Goal: Task Accomplishment & Management: Complete application form

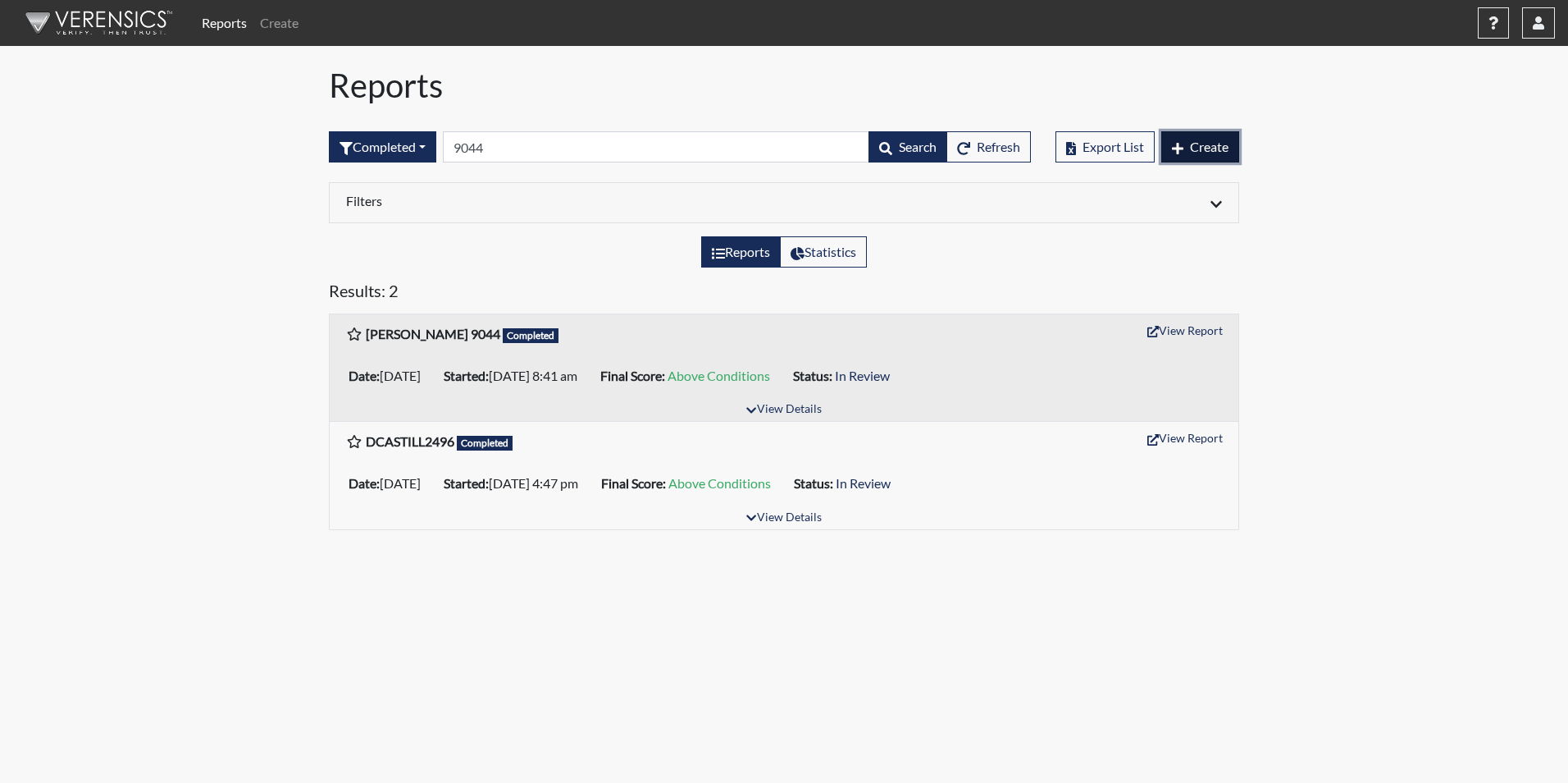
click at [1195, 146] on span "Create" at bounding box center [1208, 147] width 39 height 16
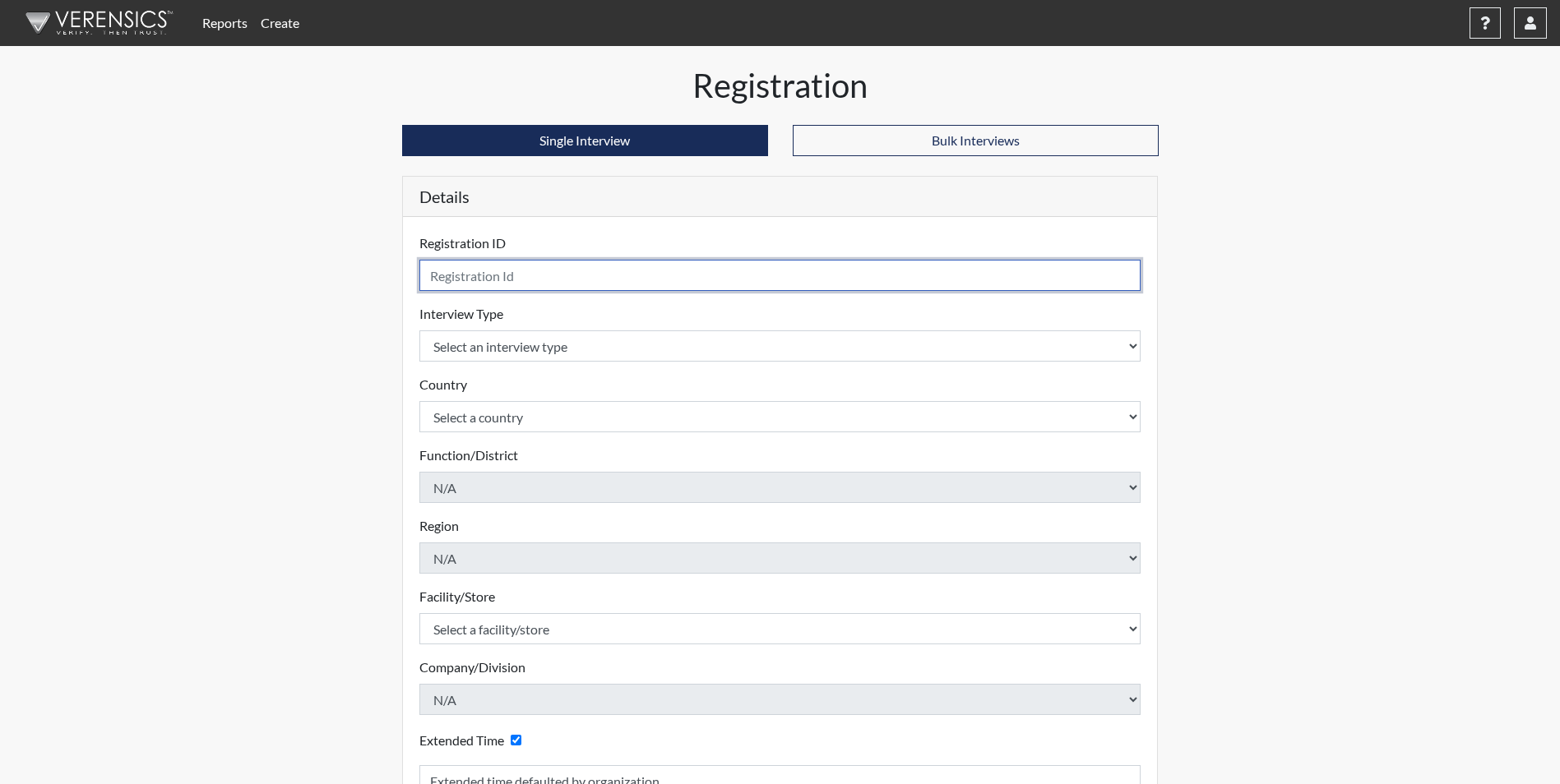
click at [491, 269] on input "text" at bounding box center [780, 275] width 722 height 31
type input "[PERSON_NAME] 5712"
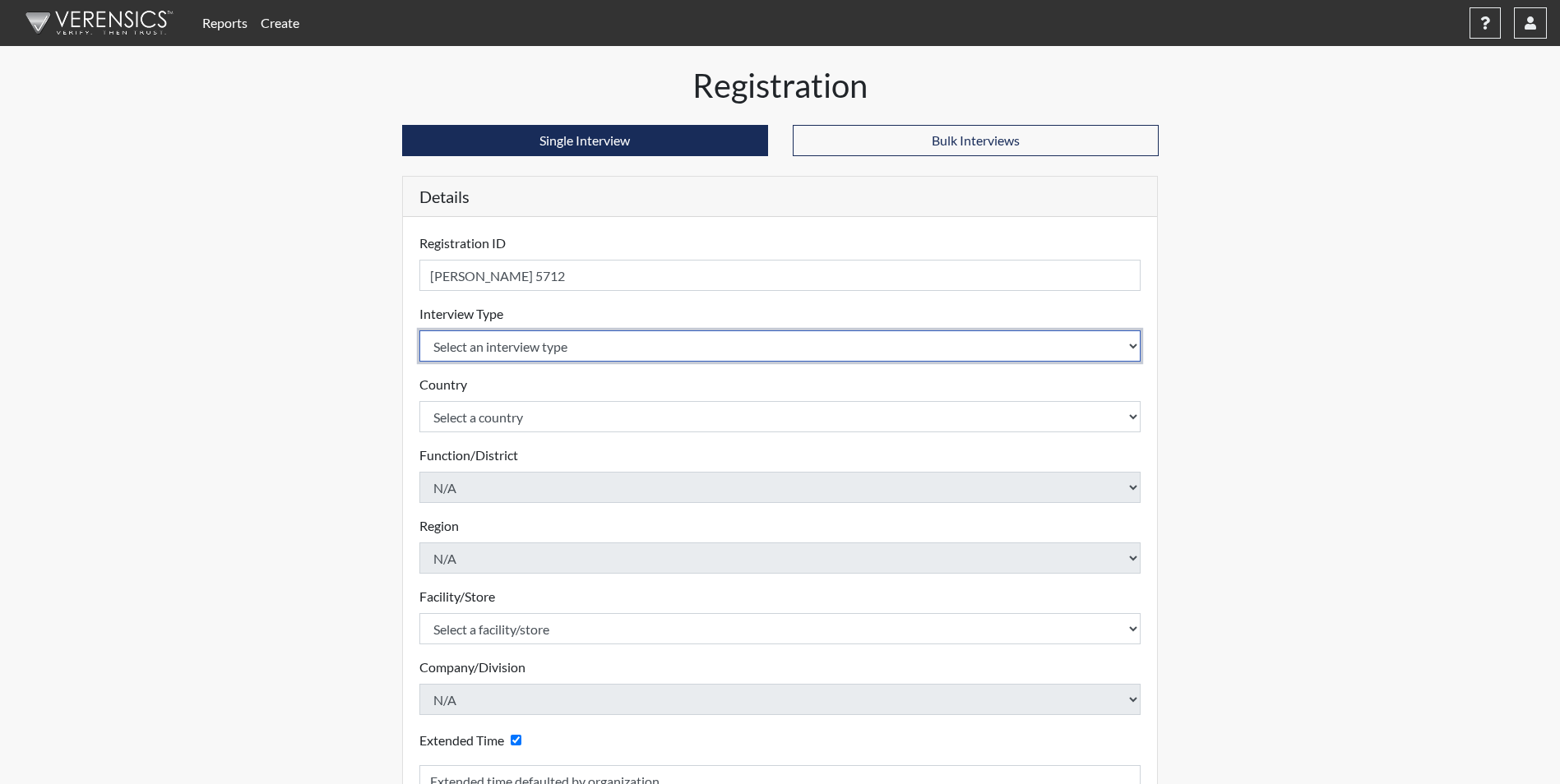
click at [519, 348] on select "Select an interview type Corrections Pre-Employment" at bounding box center [780, 345] width 722 height 31
select select "ff733e93-e1bf-11ea-9c9f-0eff0cf7eb8f"
click at [419, 330] on select "Select an interview type Corrections Pre-Employment" at bounding box center [780, 345] width 722 height 31
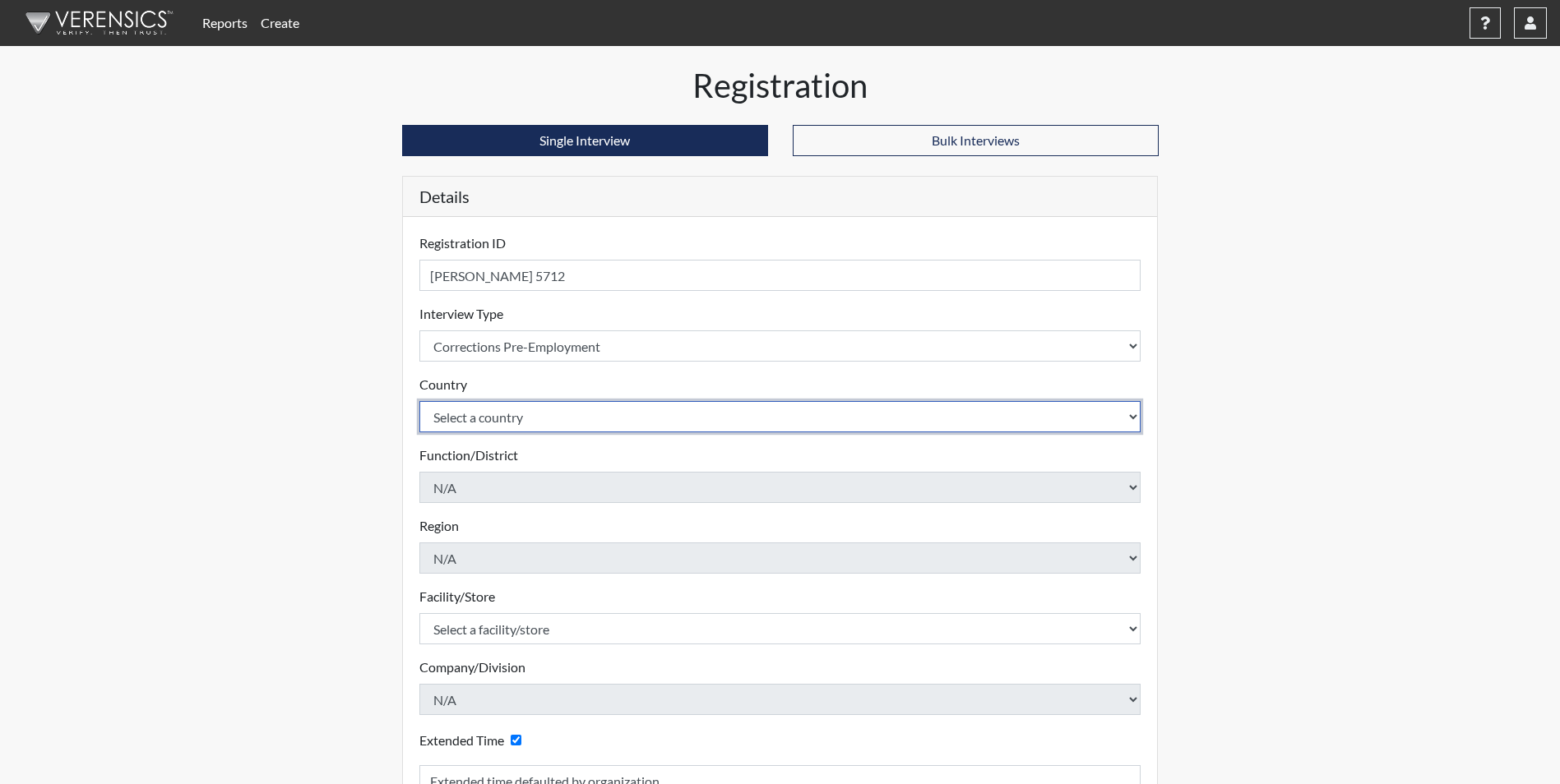
click at [519, 423] on select "Select a country [GEOGRAPHIC_DATA] [GEOGRAPHIC_DATA]" at bounding box center [780, 416] width 722 height 31
select select "united-states-of-[GEOGRAPHIC_DATA]"
click at [419, 401] on select "Select a country [GEOGRAPHIC_DATA] [GEOGRAPHIC_DATA]" at bounding box center [780, 416] width 722 height 31
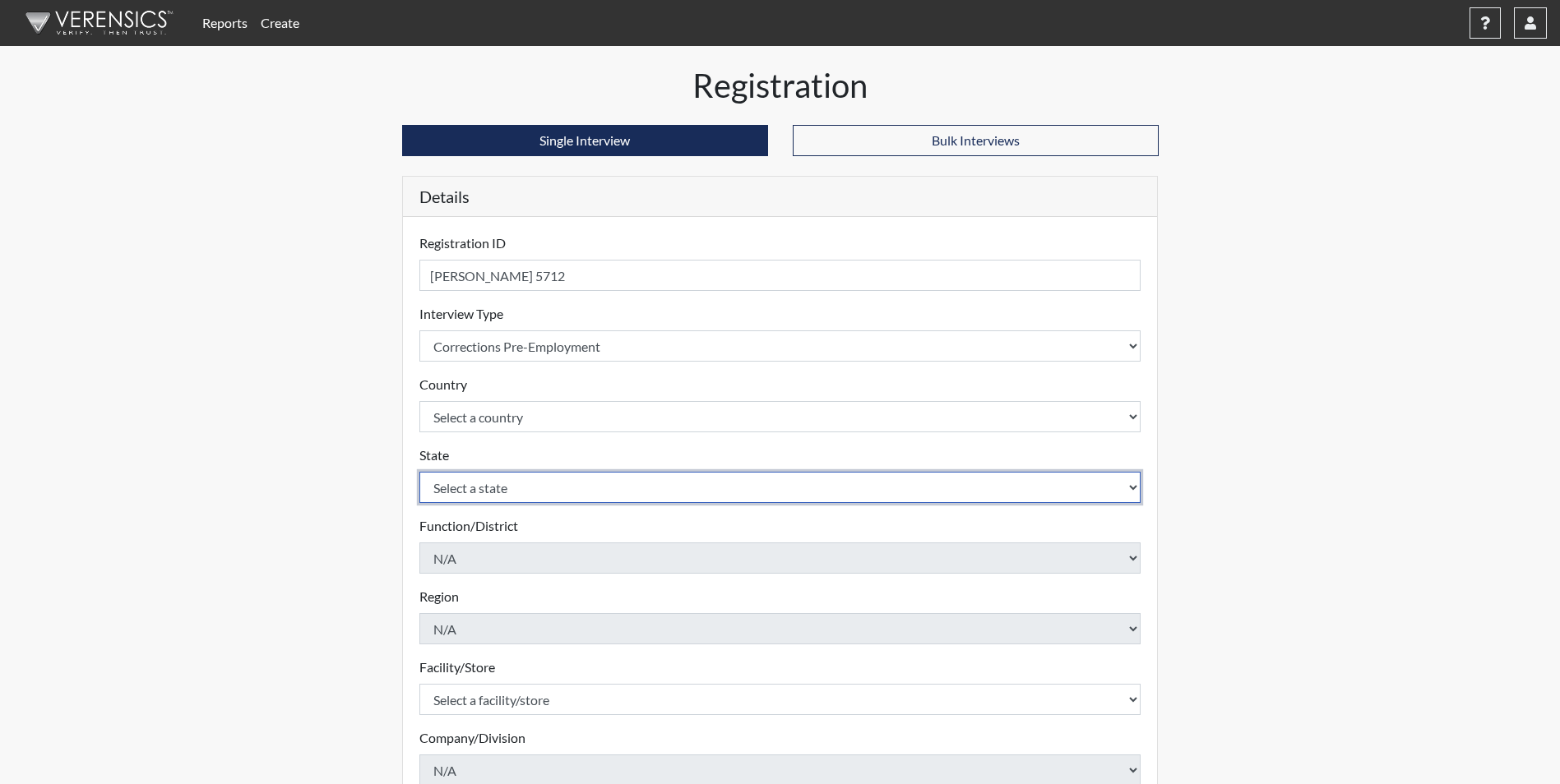
click at [517, 481] on select "Select a state [US_STATE] [US_STATE] [US_STATE] [US_STATE] [US_STATE] [US_STATE…" at bounding box center [780, 486] width 722 height 31
select select "SC"
click at [419, 471] on select "Select a state [US_STATE] [US_STATE] [US_STATE] [US_STATE] [US_STATE] [US_STATE…" at bounding box center [780, 486] width 722 height 31
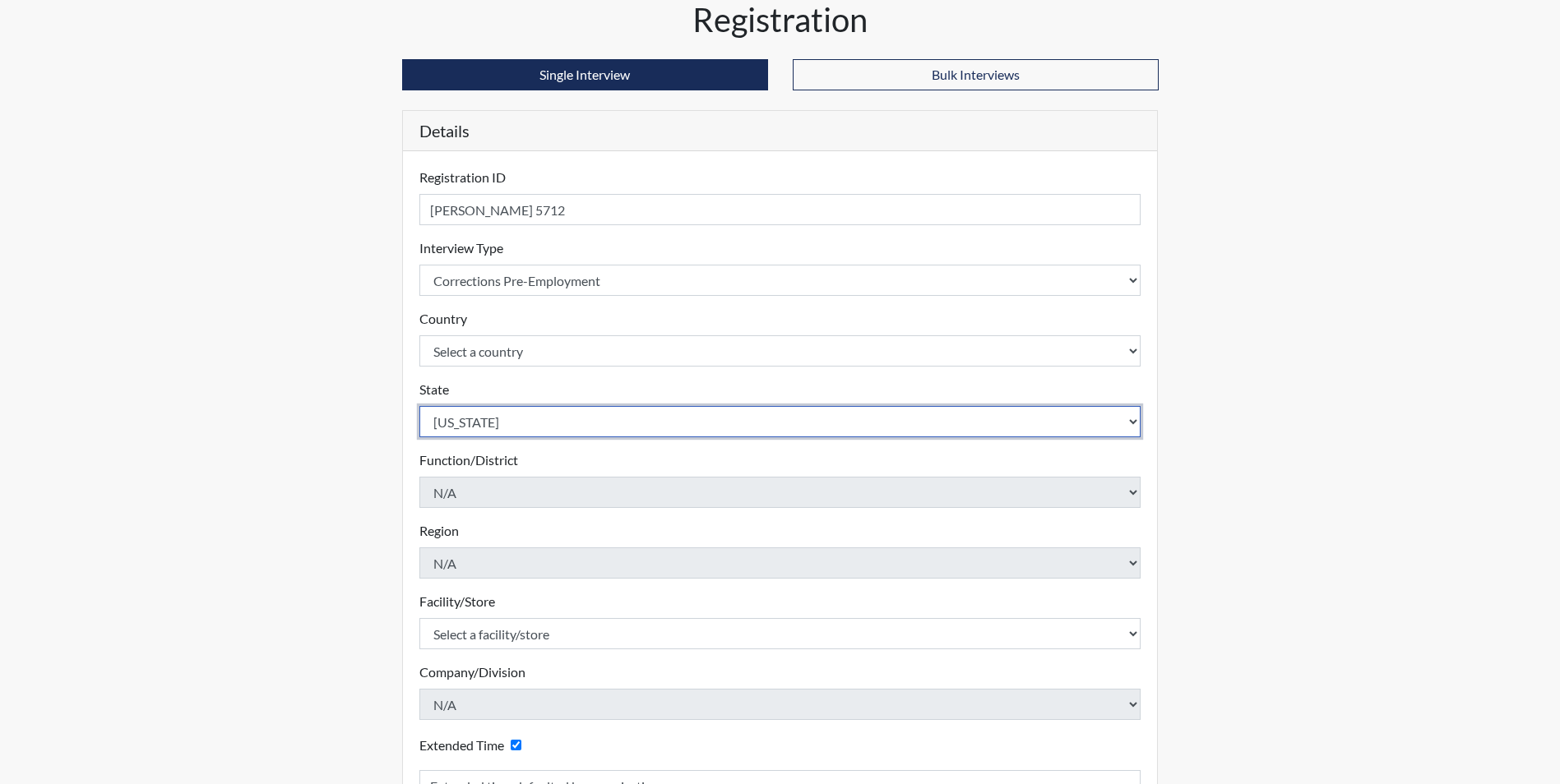
scroll to position [165, 0]
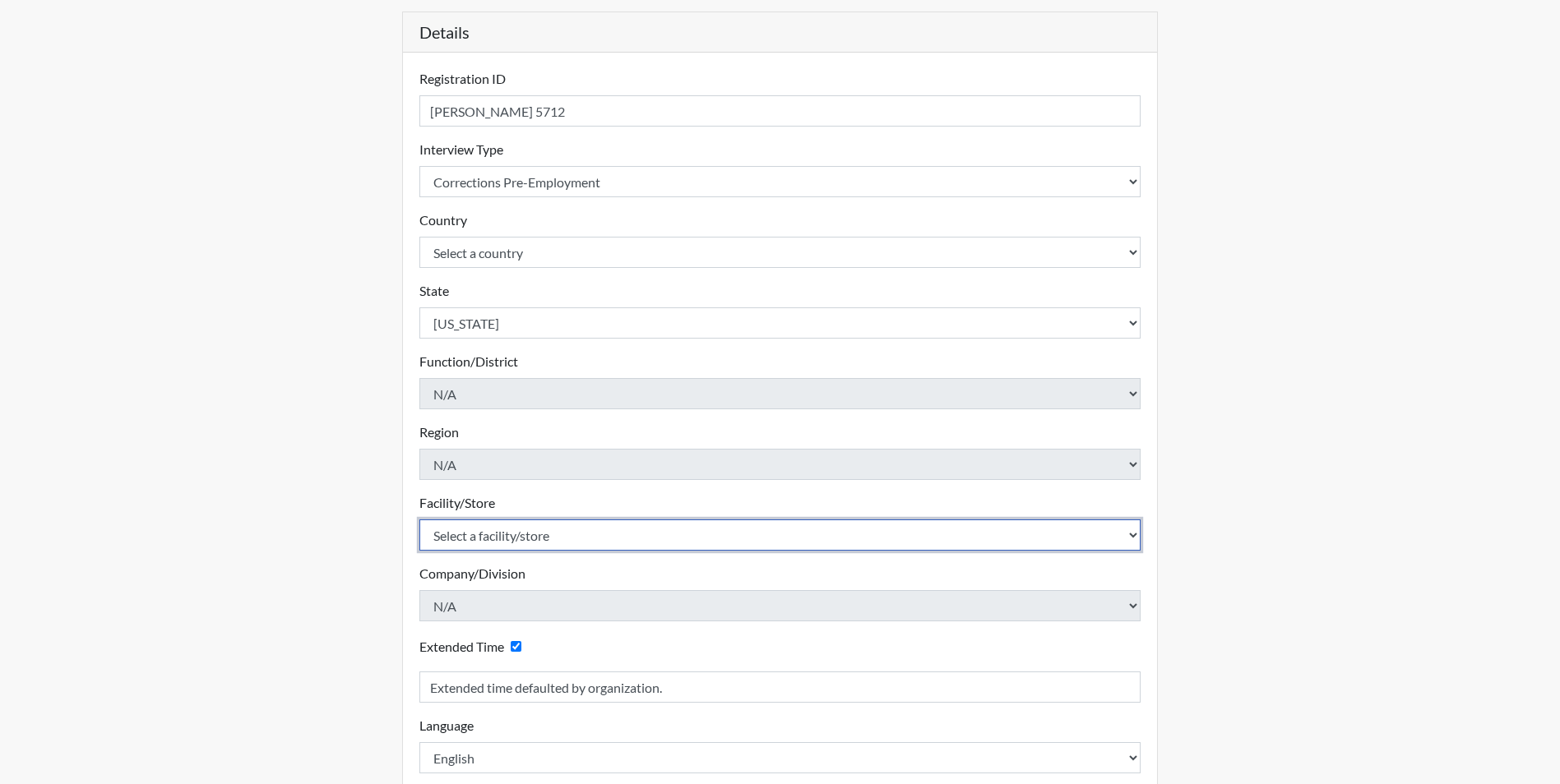
click at [499, 540] on select "Select a facility/store [GEOGRAPHIC_DATA] CI Broad River CI [PERSON_NAME] CI Di…" at bounding box center [780, 534] width 722 height 31
select select "d8fafbfe-3542-4e25-ab93-af3ea1b41fa7"
click at [419, 519] on select "Select a facility/store [GEOGRAPHIC_DATA] CI Broad River CI [PERSON_NAME] CI Di…" at bounding box center [780, 534] width 722 height 31
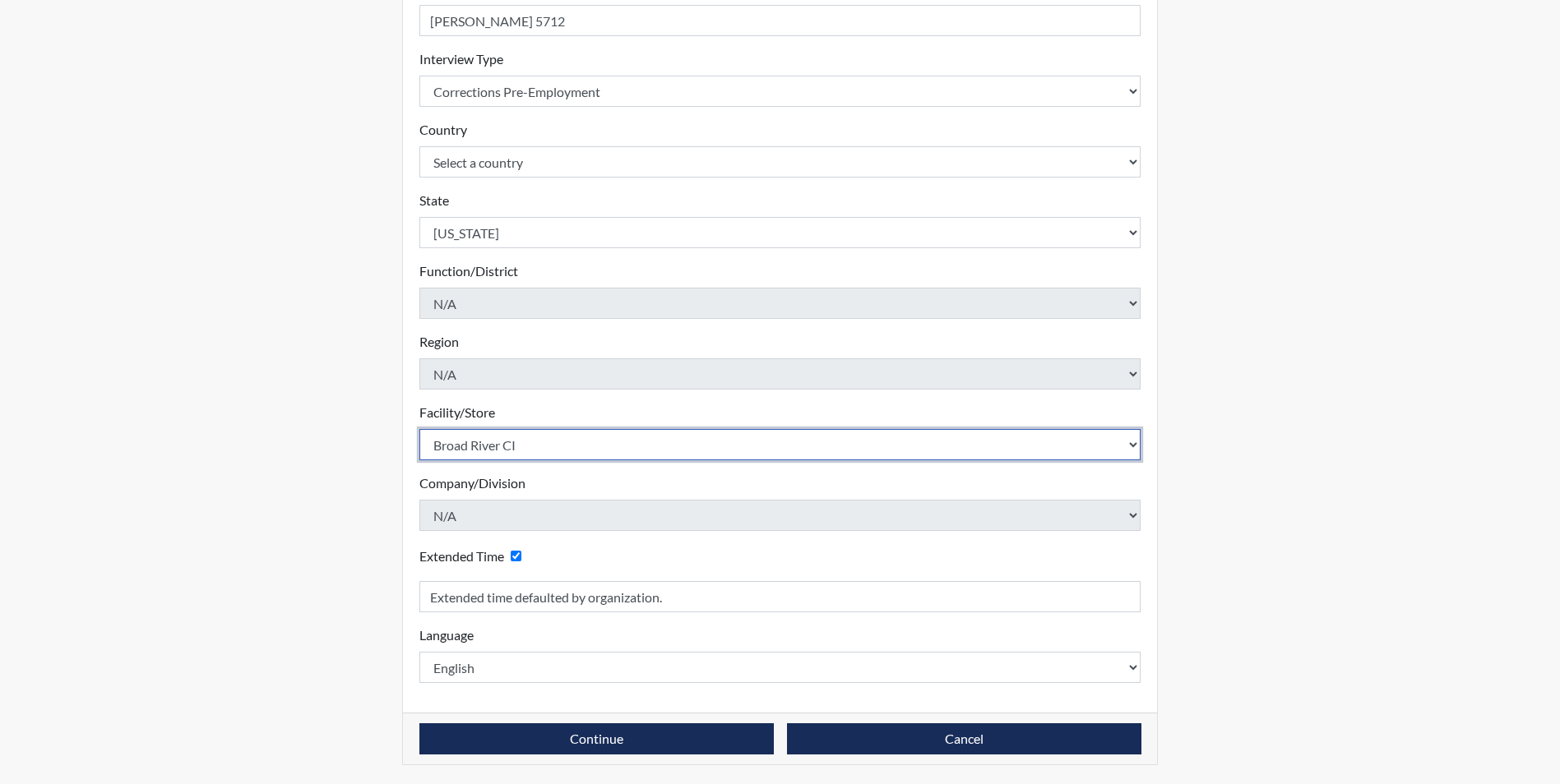
scroll to position [255, 0]
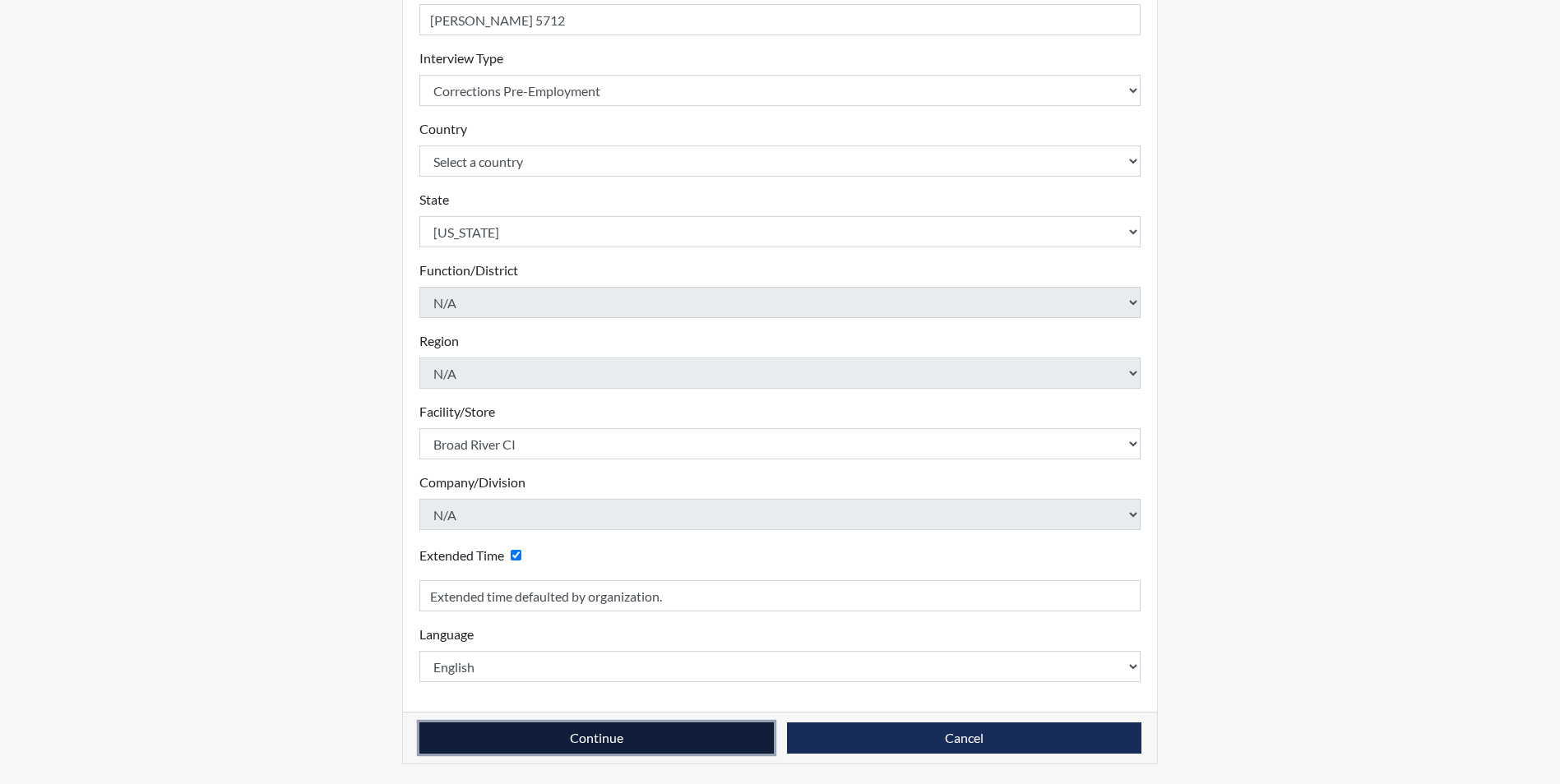
click at [574, 737] on button "Continue" at bounding box center [596, 737] width 355 height 31
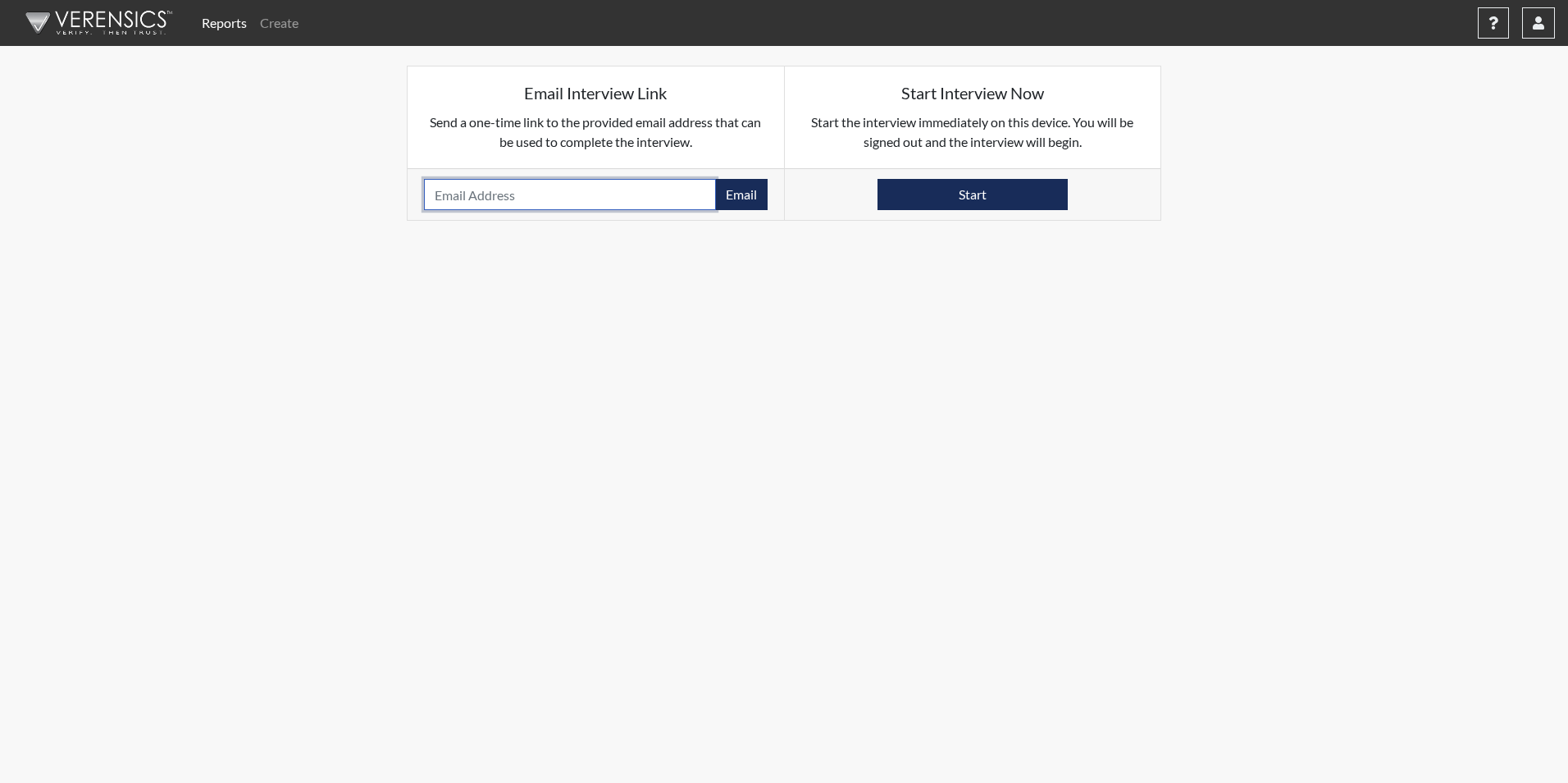
click at [499, 192] on input "email" at bounding box center [570, 193] width 292 height 31
paste input "[EMAIL_ADDRESS][DOMAIN_NAME]"
type input "[EMAIL_ADDRESS][DOMAIN_NAME]"
click at [728, 187] on button "Email" at bounding box center [741, 193] width 52 height 31
